Goal: Check status: Check status

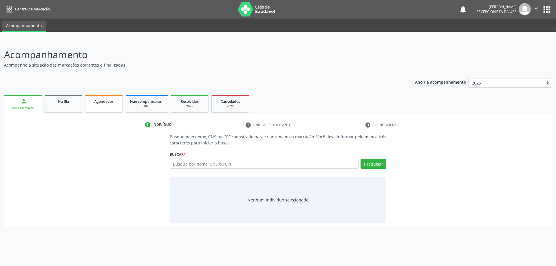
click at [102, 102] on span "Agendados" at bounding box center [103, 101] width 19 height 5
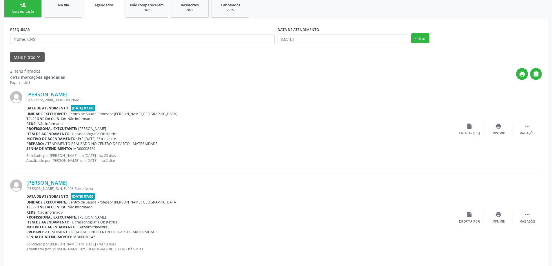
scroll to position [102, 0]
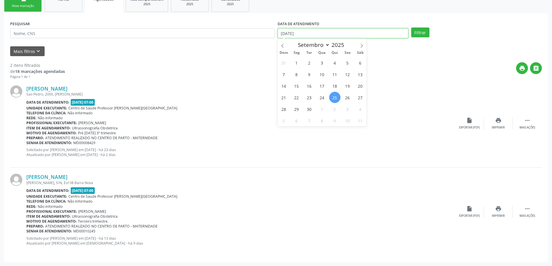
click at [356, 33] on input "[DATE]" at bounding box center [343, 33] width 131 height 10
click at [295, 64] on span "1" at bounding box center [296, 62] width 11 height 11
type input "[DATE]"
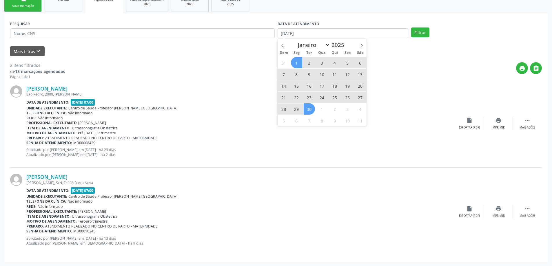
click at [309, 110] on span "30" at bounding box center [309, 108] width 11 height 11
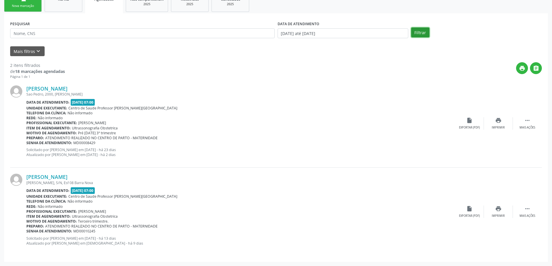
click at [419, 34] on button "Filtrar" at bounding box center [420, 33] width 18 height 10
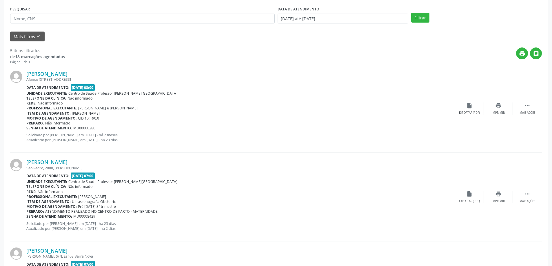
scroll to position [107, 0]
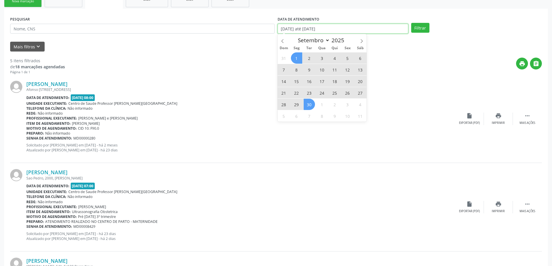
click at [362, 28] on input "[DATE] até [DATE]" at bounding box center [343, 29] width 131 height 10
click at [283, 38] on span at bounding box center [283, 39] width 10 height 10
select select "7"
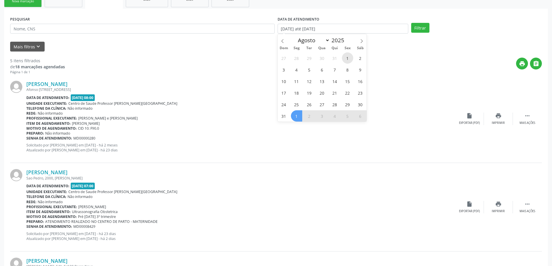
click at [348, 59] on span "1" at bounding box center [347, 57] width 11 height 11
type input "[DATE]"
click at [362, 39] on icon at bounding box center [362, 41] width 4 height 4
select select "8"
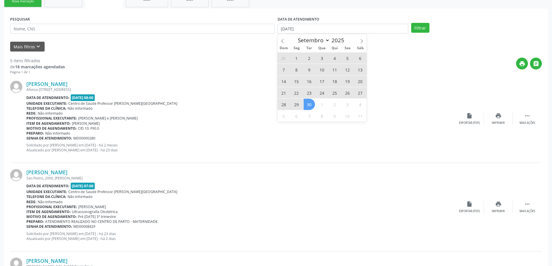
click at [306, 104] on span "30" at bounding box center [309, 104] width 11 height 11
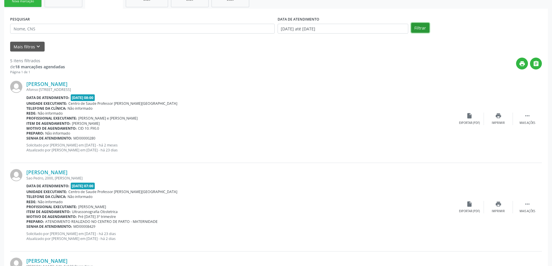
click at [422, 29] on button "Filtrar" at bounding box center [420, 28] width 18 height 10
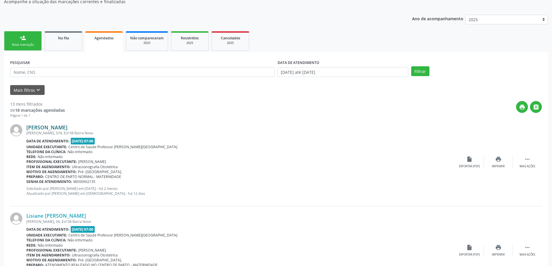
scroll to position [61, 0]
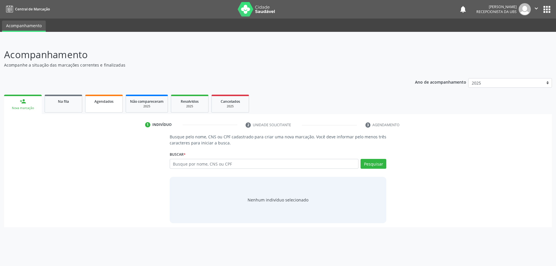
click at [97, 102] on span "Agendados" at bounding box center [103, 101] width 19 height 5
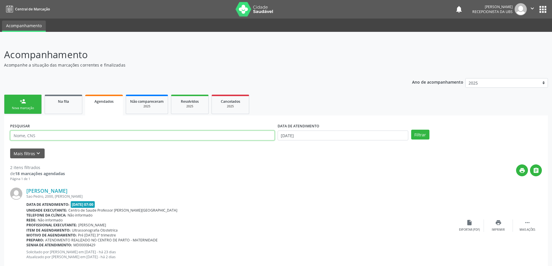
click at [70, 137] on input "text" at bounding box center [142, 136] width 265 height 10
type input "95490353520"
click at [411, 130] on button "Filtrar" at bounding box center [420, 135] width 18 height 10
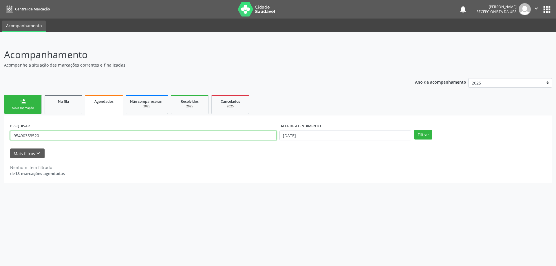
drag, startPoint x: 71, startPoint y: 137, endPoint x: 4, endPoint y: 135, distance: 66.7
click at [4, 135] on div "PESQUISAR 95490353520 DATA DE ATENDIMENTO 25/09/2025 Filtrar UNIDADE EXECUTANTE…" at bounding box center [278, 149] width 548 height 67
type input "700905927966795"
click at [414, 130] on button "Filtrar" at bounding box center [423, 135] width 18 height 10
drag, startPoint x: 14, startPoint y: 134, endPoint x: 55, endPoint y: 134, distance: 41.4
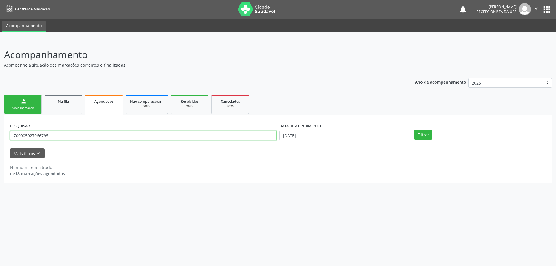
click at [55, 134] on input "700905927966795" at bounding box center [143, 136] width 267 height 10
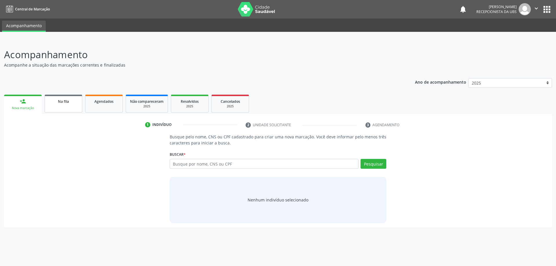
click at [62, 106] on link "Na fila" at bounding box center [64, 104] width 38 height 18
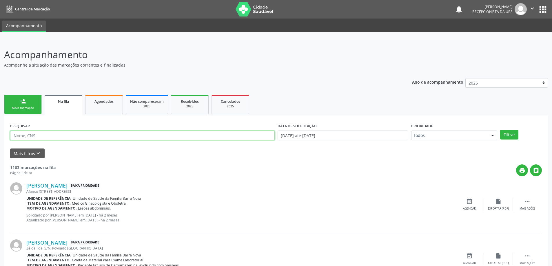
paste input "700905927966795"
type input "700905927966795"
click at [500, 130] on button "Filtrar" at bounding box center [509, 135] width 18 height 10
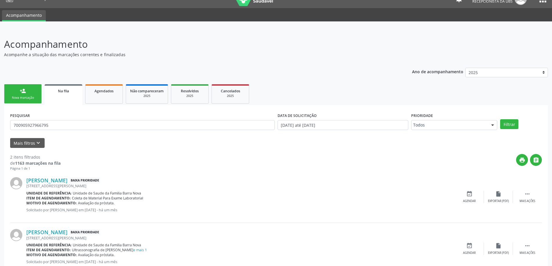
scroll to position [29, 0]
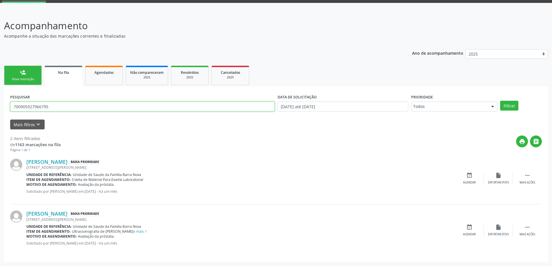
drag, startPoint x: 218, startPoint y: 108, endPoint x: 0, endPoint y: 114, distance: 218.0
click at [0, 114] on div "Acompanhamento Acompanhe a situação das marcações correntes e finalizadas Relat…" at bounding box center [276, 138] width 552 height 255
paste input "706000395968546"
type input "706000395968546"
click at [500, 101] on button "Filtrar" at bounding box center [509, 106] width 18 height 10
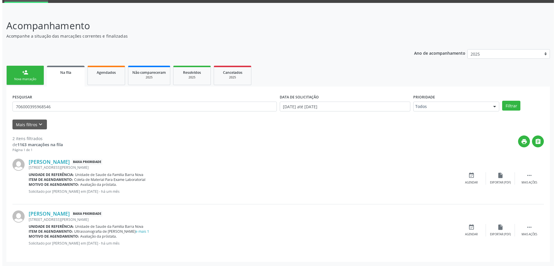
scroll to position [0, 0]
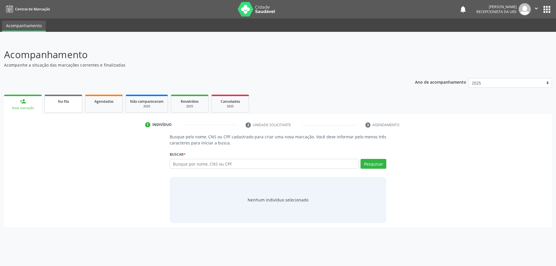
click at [60, 107] on link "Na fila" at bounding box center [64, 104] width 38 height 18
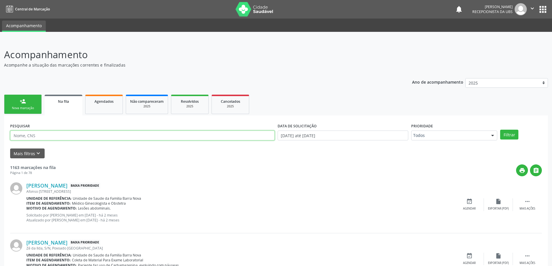
paste input "706000395968546"
type input "706000395968546"
click at [500, 130] on button "Filtrar" at bounding box center [509, 135] width 18 height 10
